Goal: Task Accomplishment & Management: Manage account settings

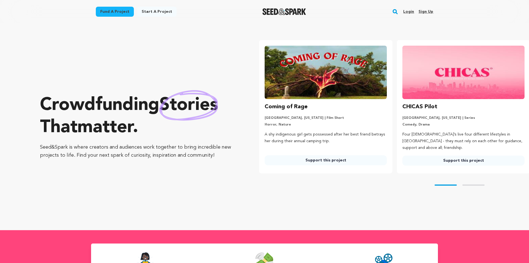
click at [412, 12] on link "Login" at bounding box center [409, 11] width 11 height 9
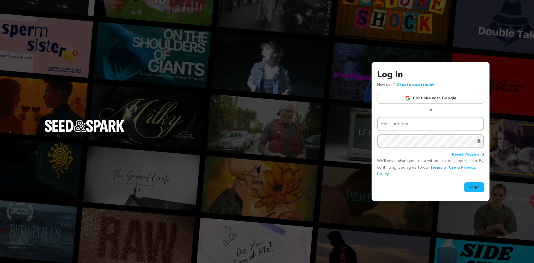
click at [439, 131] on div "Email address Password Reset Password" at bounding box center [430, 137] width 107 height 41
click at [436, 125] on input "Email address" at bounding box center [430, 124] width 107 height 14
type input "office@husserhouseproductions.com"
click at [477, 140] on icon "Show password as plain text. Warning: this will display your password on the sc…" at bounding box center [479, 141] width 6 height 6
click at [474, 186] on button "Login" at bounding box center [474, 187] width 20 height 10
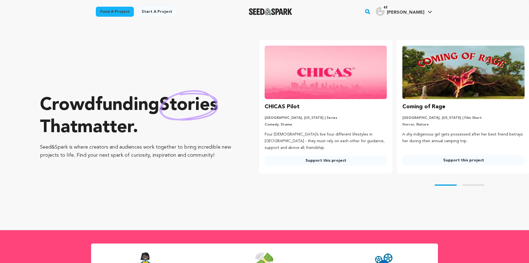
click at [408, 12] on span "Taylor H." at bounding box center [406, 12] width 38 height 4
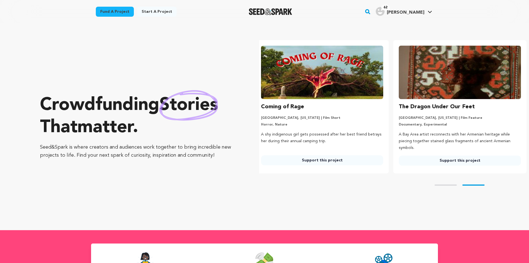
scroll to position [0, 142]
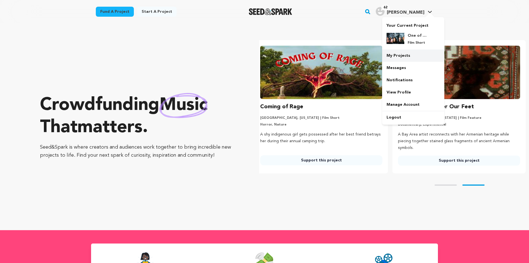
click at [401, 55] on link "My Projects" at bounding box center [413, 55] width 62 height 12
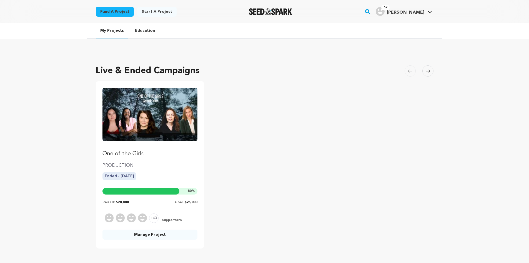
click at [140, 122] on img "Fund One of the Girls" at bounding box center [150, 114] width 95 height 53
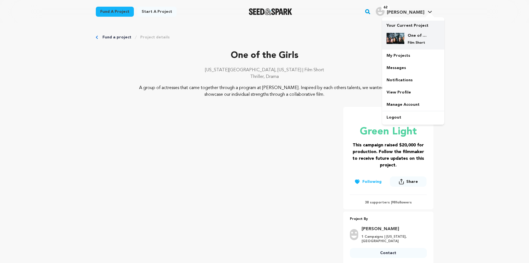
click at [410, 42] on p "Film Short" at bounding box center [418, 43] width 20 height 4
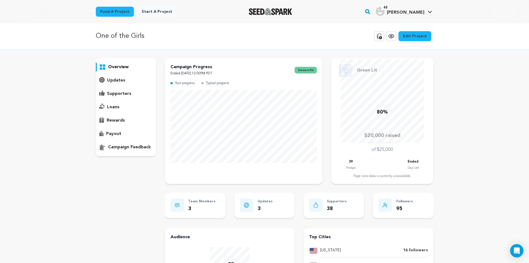
click at [133, 95] on div "supporters" at bounding box center [126, 93] width 61 height 9
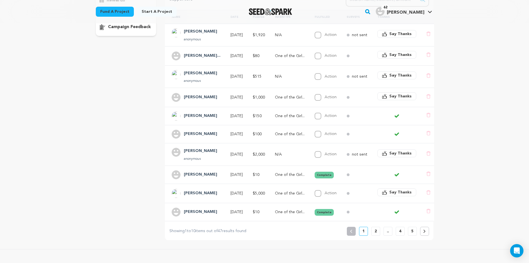
scroll to position [111, 0]
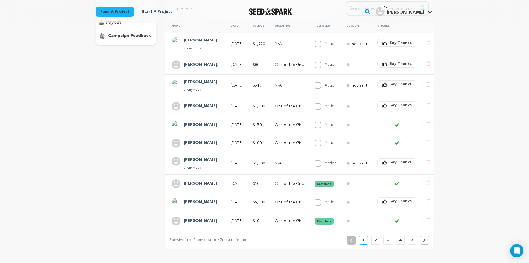
click at [376, 243] on p "2" at bounding box center [376, 240] width 2 height 6
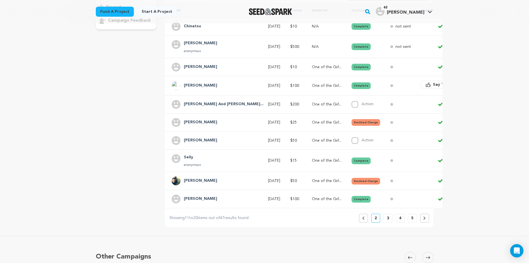
scroll to position [139, 0]
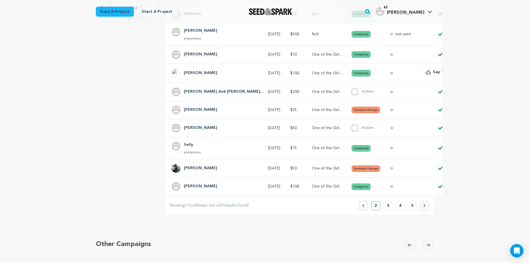
click at [385, 207] on button "3" at bounding box center [388, 205] width 9 height 9
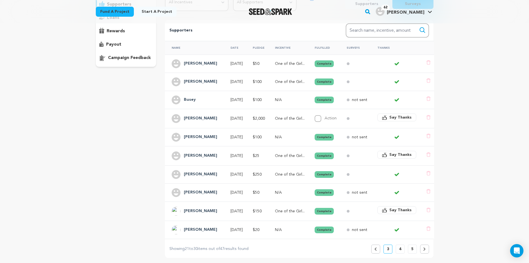
scroll to position [99, 0]
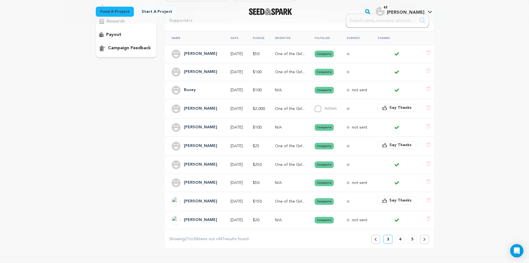
click at [400, 242] on p "4" at bounding box center [400, 239] width 2 height 6
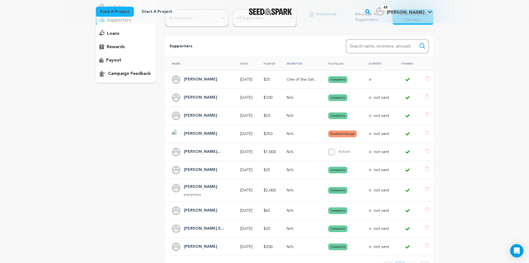
scroll to position [83, 0]
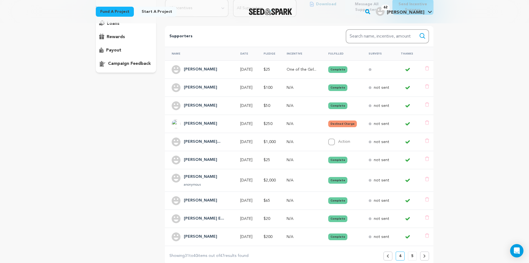
click at [410, 255] on button "5" at bounding box center [412, 255] width 9 height 9
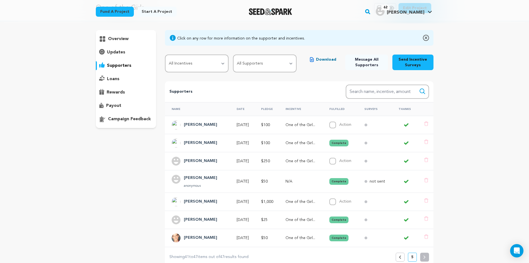
scroll to position [56, 0]
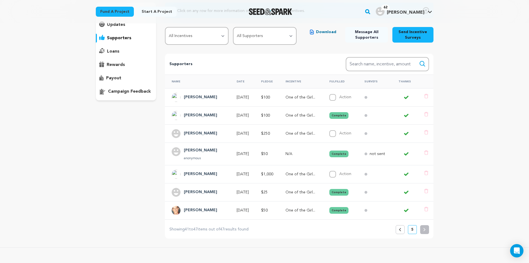
click at [200, 131] on h4 "Andrea Stewart" at bounding box center [200, 133] width 33 height 7
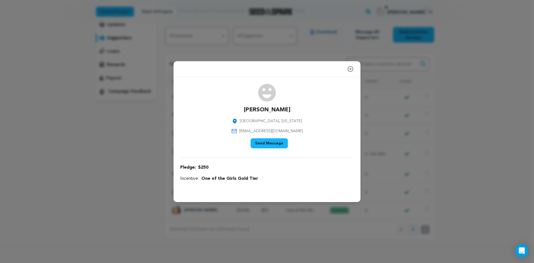
click at [349, 68] on icon "button" at bounding box center [350, 69] width 7 height 7
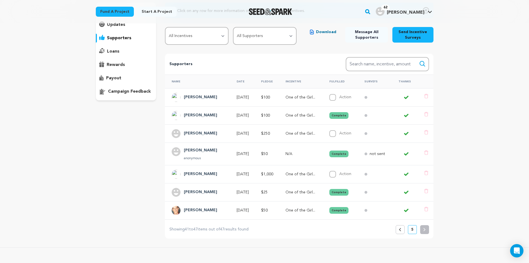
click at [315, 133] on p "One of the Girl..." at bounding box center [303, 134] width 34 height 6
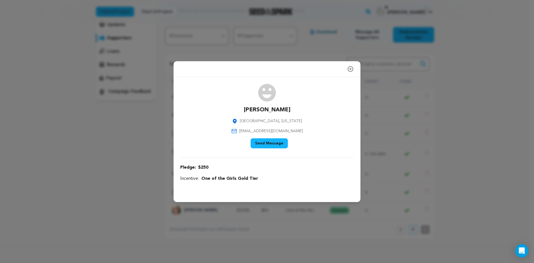
click at [350, 69] on icon "button" at bounding box center [350, 69] width 7 height 7
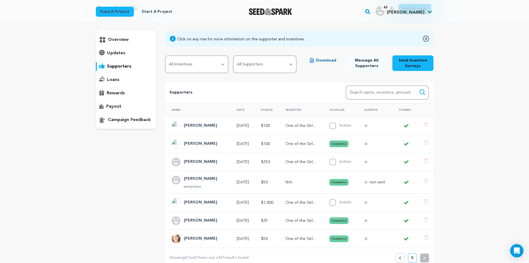
scroll to position [0, 0]
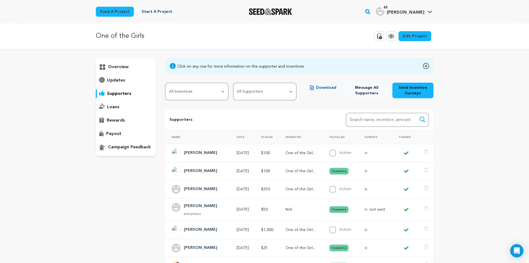
click at [133, 72] on div "overview" at bounding box center [126, 107] width 61 height 98
click at [127, 65] on p "overview" at bounding box center [118, 67] width 21 height 7
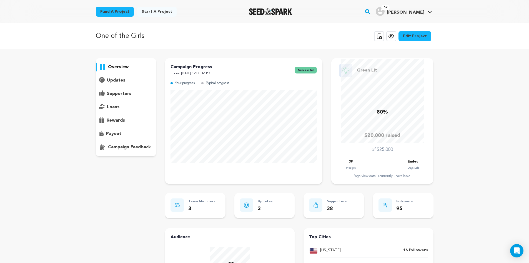
click at [285, 14] on img "Seed&Spark Homepage" at bounding box center [271, 11] width 44 height 7
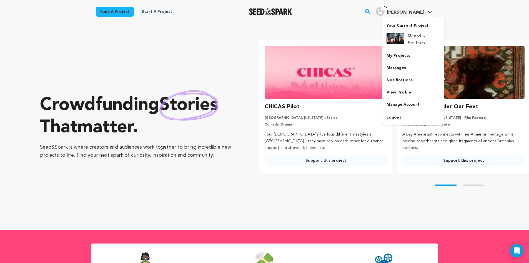
click at [427, 15] on div at bounding box center [430, 16] width 11 height 6
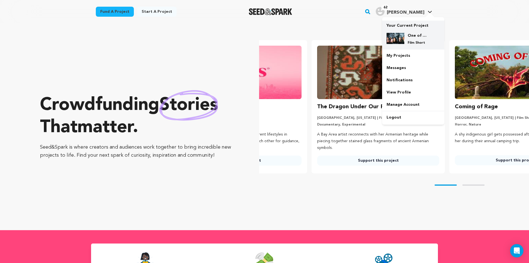
click at [421, 41] on p "Film Short" at bounding box center [418, 43] width 20 height 4
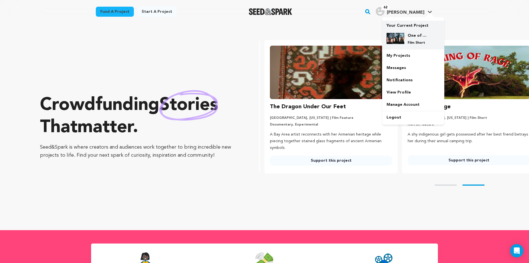
scroll to position [0, 142]
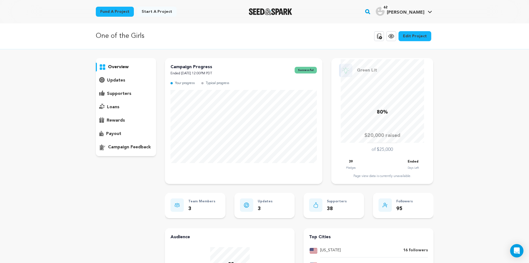
click at [125, 82] on div "updates" at bounding box center [126, 80] width 61 height 9
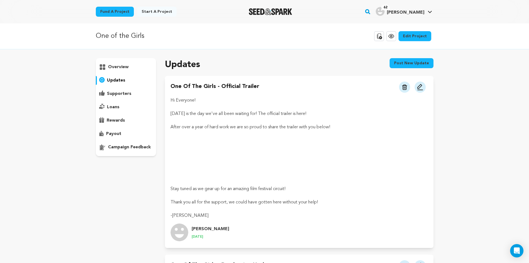
click at [126, 91] on p "supporters" at bounding box center [119, 93] width 24 height 7
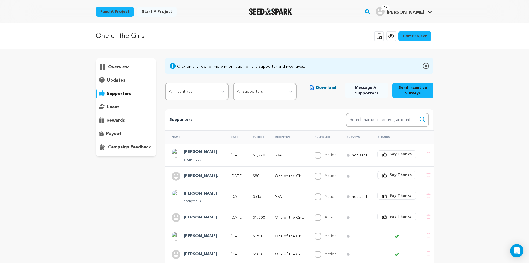
click at [116, 122] on p "rewards" at bounding box center [116, 120] width 18 height 7
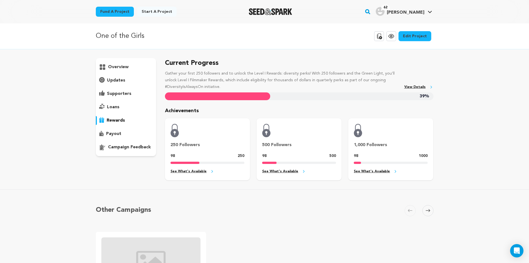
click at [136, 67] on div "overview" at bounding box center [126, 67] width 61 height 9
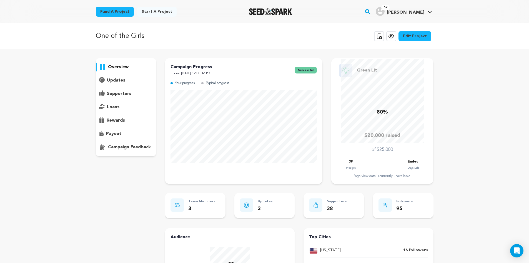
click at [131, 82] on div "updates" at bounding box center [126, 80] width 61 height 9
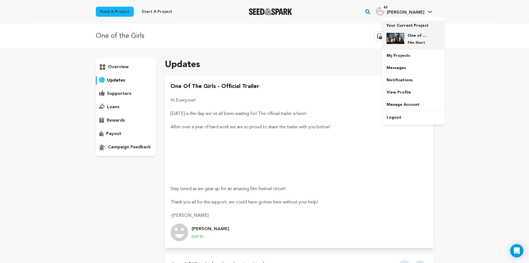
click at [396, 38] on img at bounding box center [396, 38] width 18 height 11
click at [399, 59] on link "My Projects" at bounding box center [413, 55] width 62 height 12
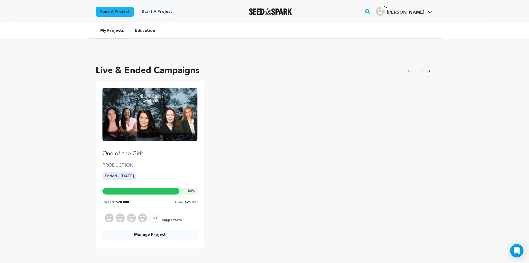
click at [139, 134] on img "Fund One of the Girls" at bounding box center [150, 114] width 95 height 53
